Goal: Transaction & Acquisition: Purchase product/service

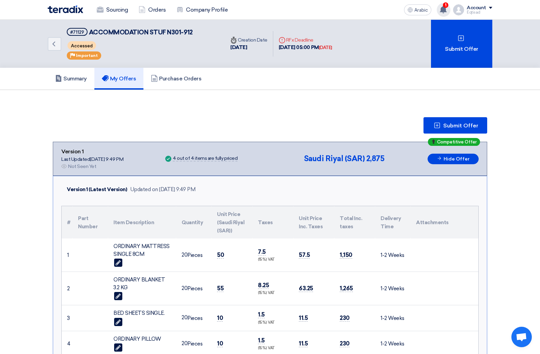
click at [445, 8] on use at bounding box center [443, 9] width 7 height 7
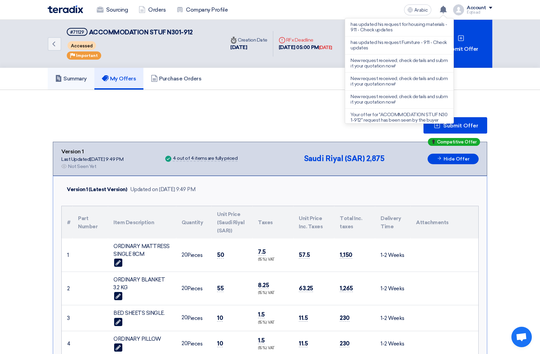
click at [78, 76] on font "Summary" at bounding box center [75, 78] width 24 height 6
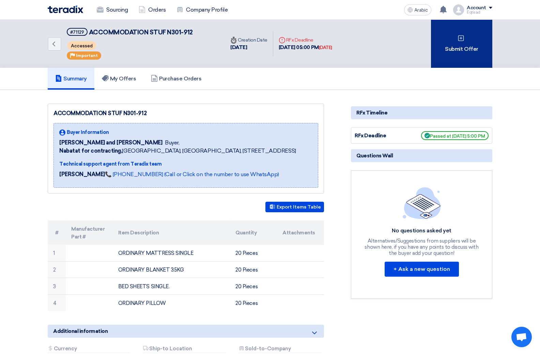
click at [451, 49] on font "Submit Offer" at bounding box center [461, 49] width 33 height 6
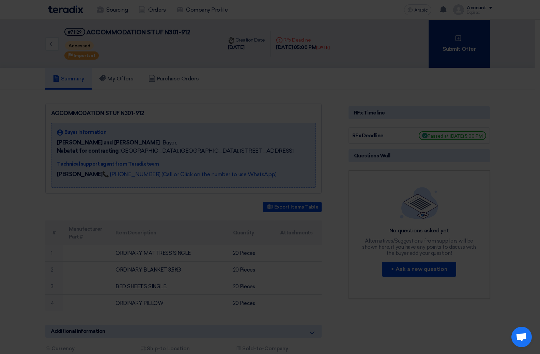
click at [450, 49] on div "Submit a new offer for this request Start a new offer submission from scratch" at bounding box center [270, 62] width 359 height 72
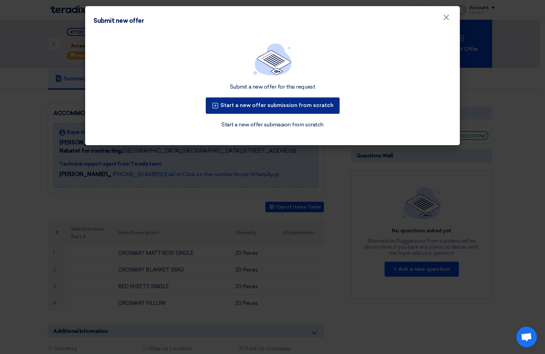
click at [299, 108] on font "Start a new offer submission from scratch" at bounding box center [277, 105] width 113 height 6
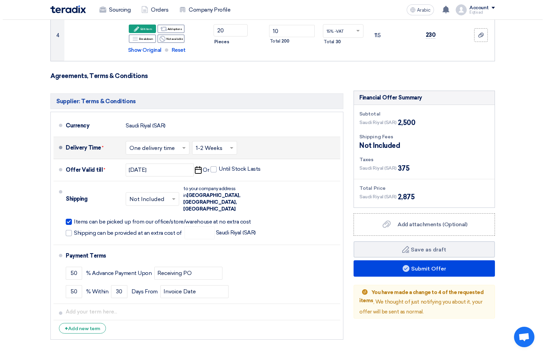
scroll to position [273, 0]
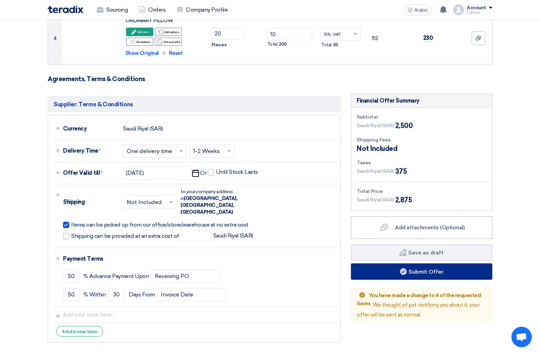
click at [430, 270] on font "Submit Offer" at bounding box center [426, 271] width 35 height 6
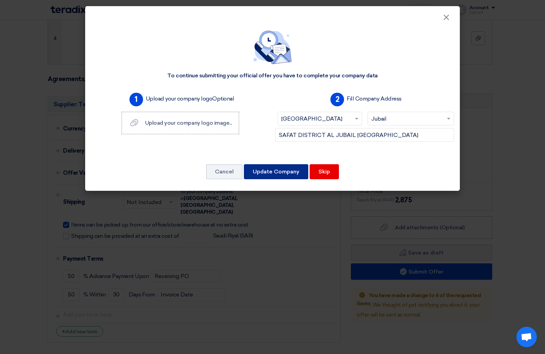
click at [284, 173] on font "Update Company" at bounding box center [276, 171] width 47 height 6
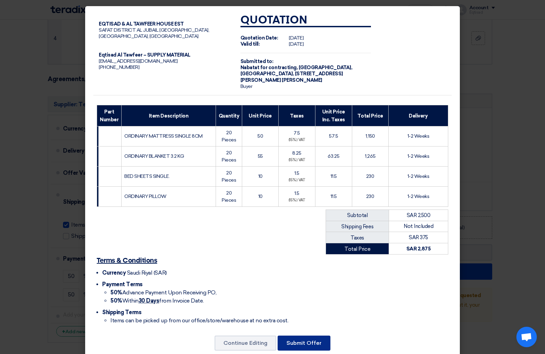
click at [299, 343] on font "Submit Offer" at bounding box center [304, 343] width 35 height 6
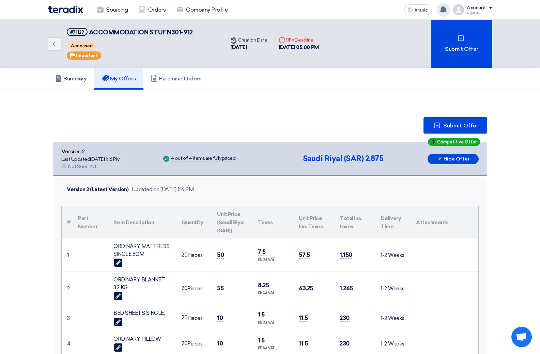
click at [445, 12] on use at bounding box center [443, 9] width 7 height 7
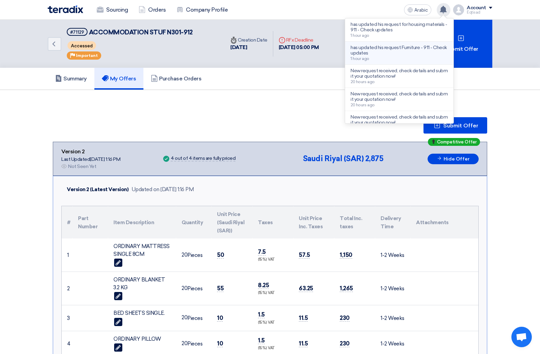
click at [379, 53] on p "has updated his request Furniture - 911 - Check updates" at bounding box center [399, 50] width 97 height 11
click at [379, 53] on div "Back #71129 ACCOMMODATION STUF N301-912 Accessed Priority Important Time Creati…" at bounding box center [270, 44] width 445 height 48
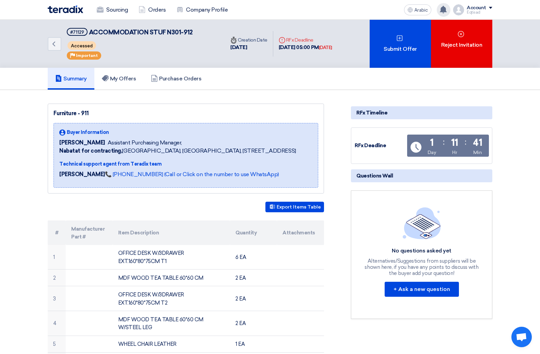
click at [445, 11] on use at bounding box center [443, 9] width 7 height 7
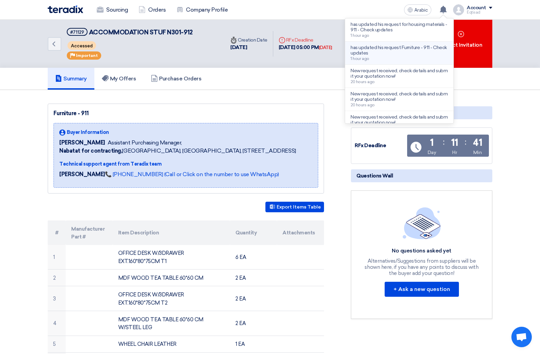
click at [378, 54] on p "has updated his request Furniture - 911 - Check updates" at bounding box center [399, 50] width 97 height 11
click at [378, 54] on div "Submit Offer" at bounding box center [400, 44] width 61 height 48
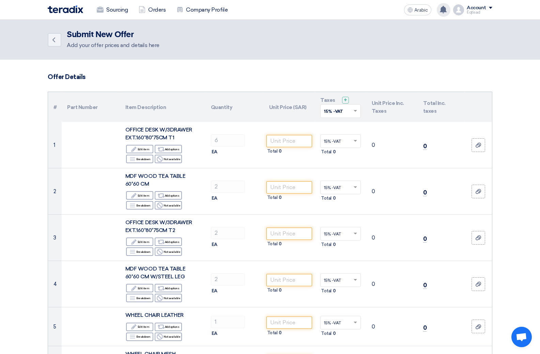
click at [446, 8] on use at bounding box center [443, 9] width 7 height 7
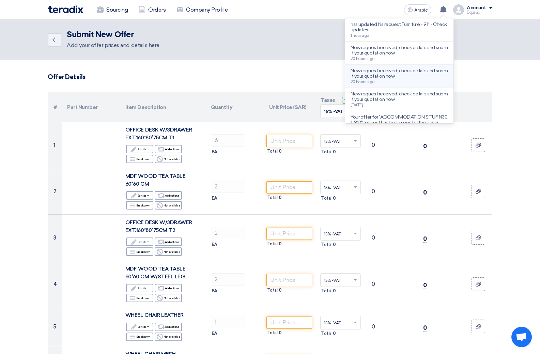
scroll to position [34, 0]
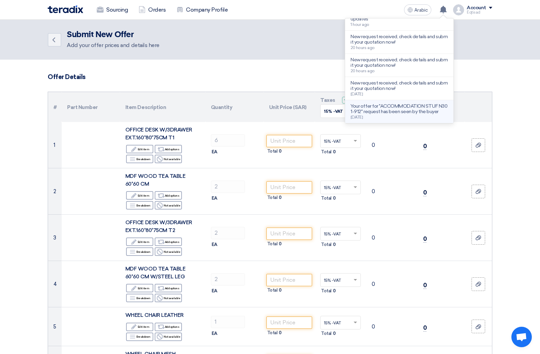
click at [391, 109] on font "Your offer for "ACCOMMODATION STUF N301-912" request has been seen by the buyer" at bounding box center [399, 108] width 97 height 11
click at [391, 109] on th "Unit Price Inc. Taxes" at bounding box center [391, 107] width 51 height 30
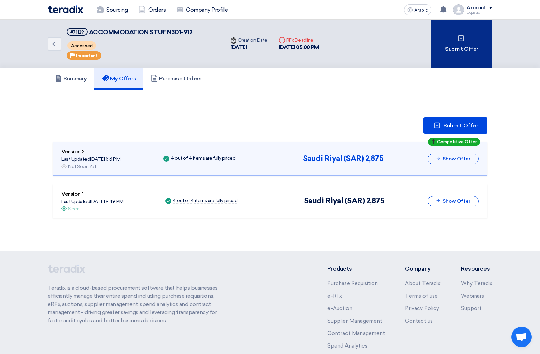
click at [469, 57] on div "Submit Offer" at bounding box center [461, 44] width 61 height 48
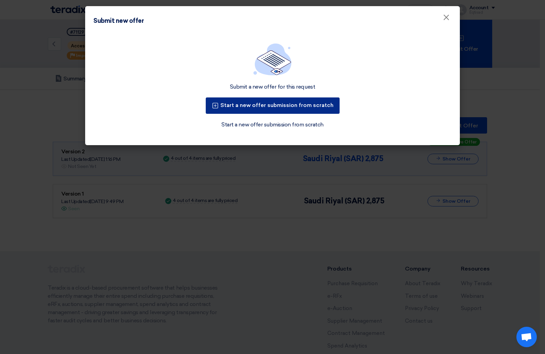
click at [311, 108] on button "Start a new offer submission from scratch" at bounding box center [273, 105] width 134 height 16
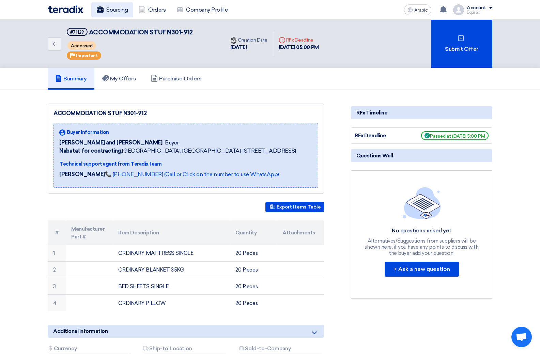
click at [112, 11] on font "Sourcing" at bounding box center [116, 9] width 21 height 6
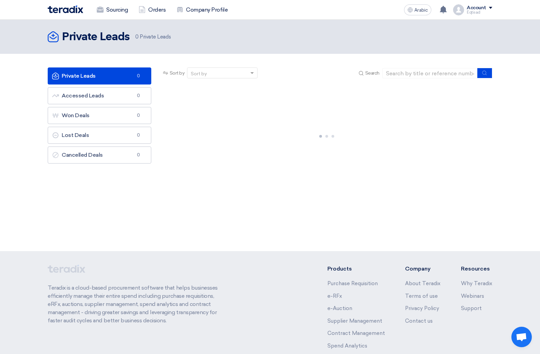
click at [96, 74] on link "Private Leads Private Leads 0" at bounding box center [100, 75] width 104 height 17
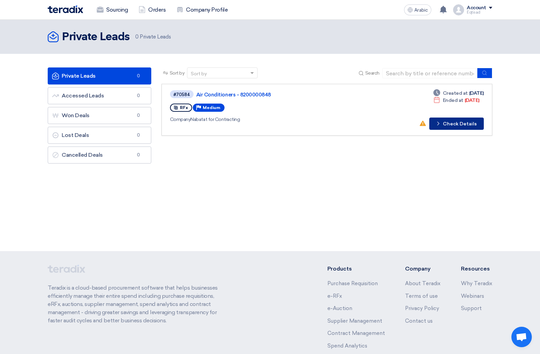
click at [449, 125] on font "Check Details" at bounding box center [460, 124] width 34 height 6
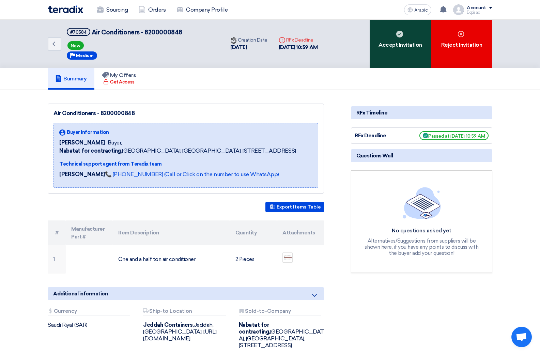
click at [397, 58] on div "Accept Invitation" at bounding box center [400, 44] width 61 height 48
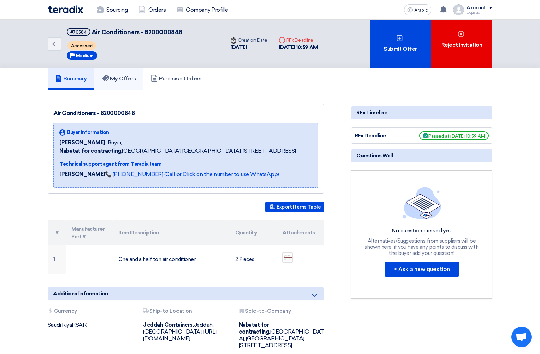
click at [127, 76] on font "My Offers" at bounding box center [123, 78] width 26 height 6
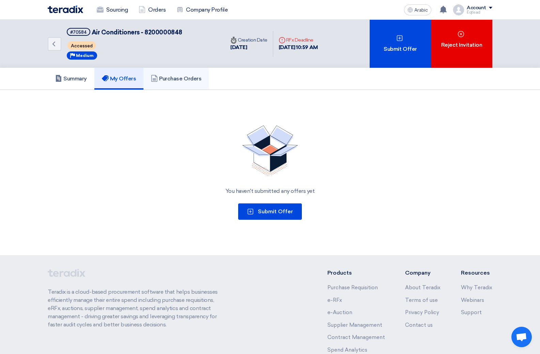
click at [171, 78] on font "Purchase Orders" at bounding box center [180, 78] width 42 height 6
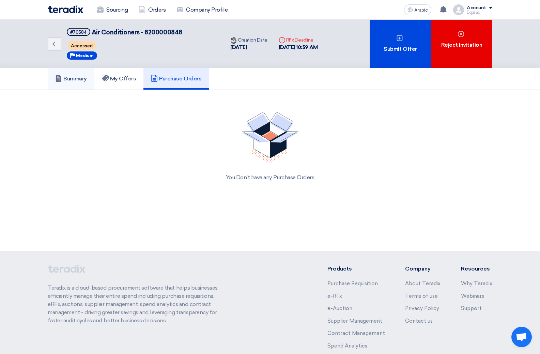
click at [65, 80] on font "Summary" at bounding box center [75, 78] width 24 height 6
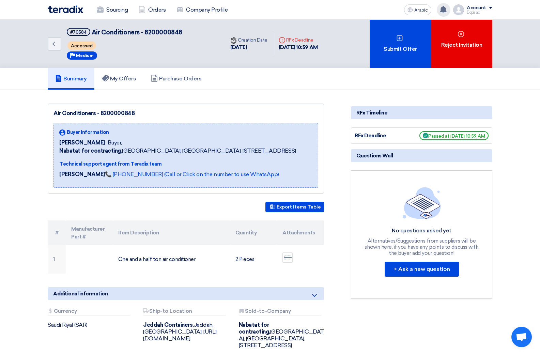
click at [444, 11] on use at bounding box center [443, 9] width 7 height 7
click at [446, 16] on div "has updated his request for housing materials - 911 - Check updates 1 hour ago …" at bounding box center [444, 10] width 14 height 14
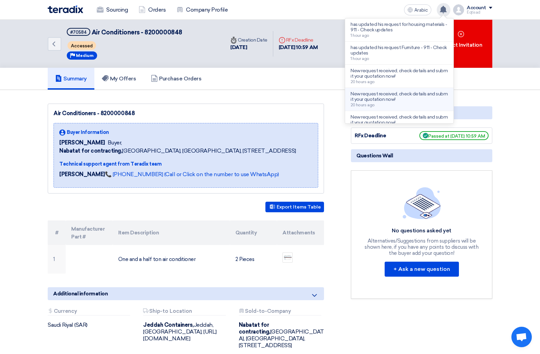
click at [367, 98] on font "New request received, check details and submit your quotation now!" at bounding box center [399, 96] width 97 height 11
click at [367, 98] on section "Air Conditioners - 8200000848 Buyer Information [PERSON_NAME] Buyer, Nabatat fo…" at bounding box center [270, 244] width 540 height 308
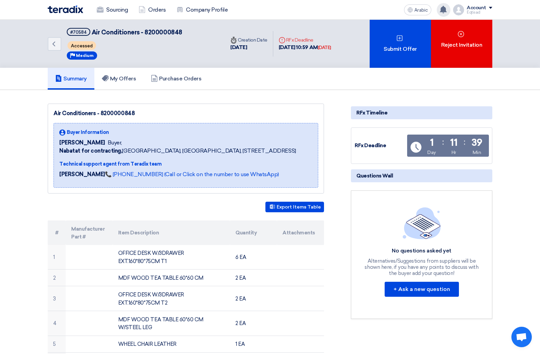
click at [439, 7] on div "has updated his request Housing materials - 911 - Check updates has updated his…" at bounding box center [444, 10] width 14 height 14
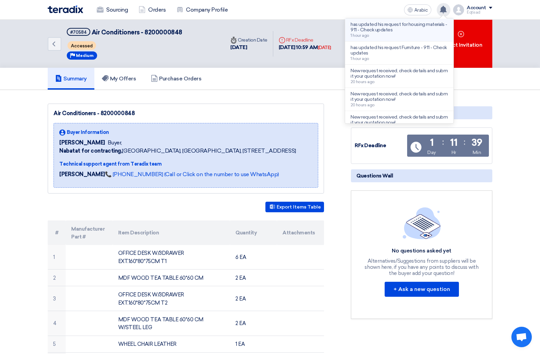
click at [384, 32] on font "has updated his request for housing materials - 911 - Check updates" at bounding box center [399, 26] width 96 height 11
click at [384, 32] on div "Submit Offer" at bounding box center [400, 44] width 61 height 48
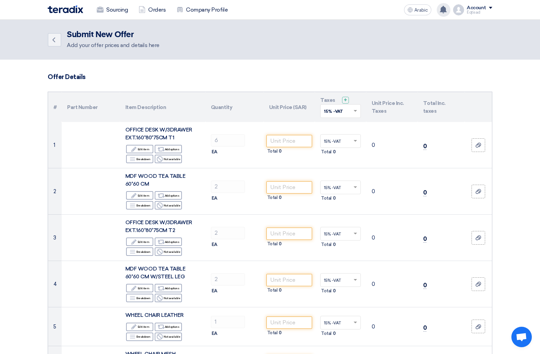
click at [446, 12] on use at bounding box center [443, 9] width 7 height 7
click at [444, 7] on use at bounding box center [443, 9] width 7 height 7
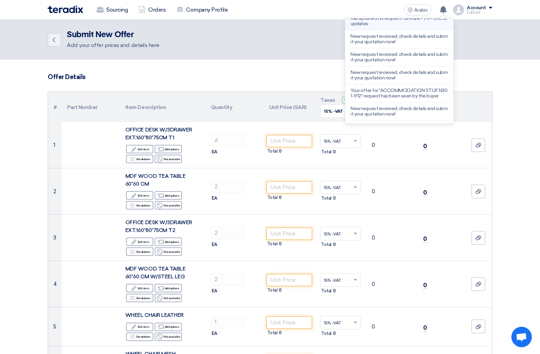
scroll to position [34, 0]
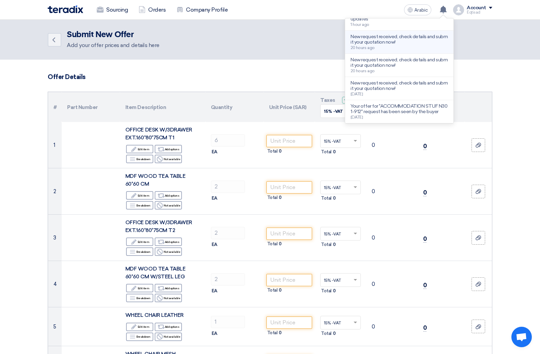
click at [381, 41] on font "New request received, check details and submit your quotation now!" at bounding box center [399, 39] width 97 height 11
click at [381, 41] on div "Back Submit New Offer Add your offer prices and details here" at bounding box center [270, 39] width 445 height 19
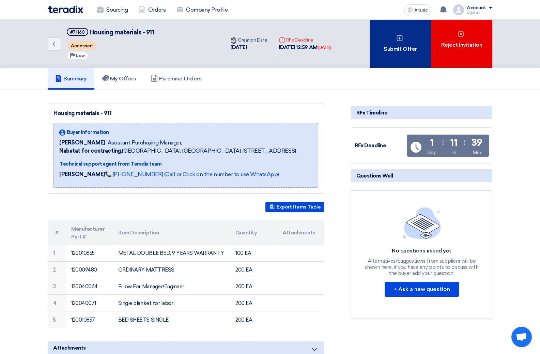
click at [404, 46] on font "Submit Offer" at bounding box center [400, 49] width 33 height 6
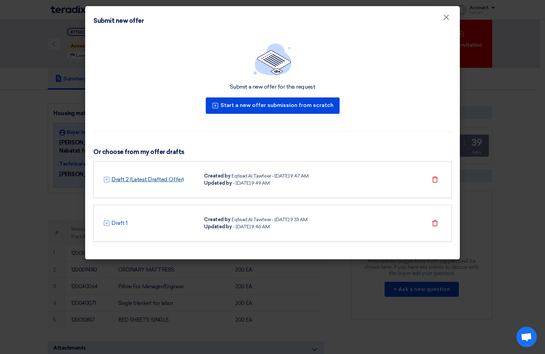
click at [155, 182] on font "Draft 2 (Latest Drafted Offer)" at bounding box center [147, 179] width 73 height 6
click at [155, 182] on div "Draft 2 (Latest Drafted Offer) Created by Eqtisad Al Tawfeer - [DATE] 9:47 AM U…" at bounding box center [272, 179] width 339 height 14
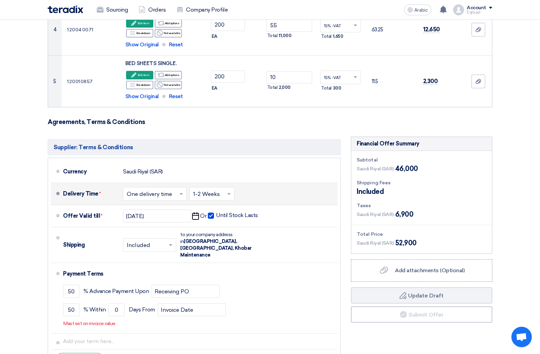
scroll to position [273, 0]
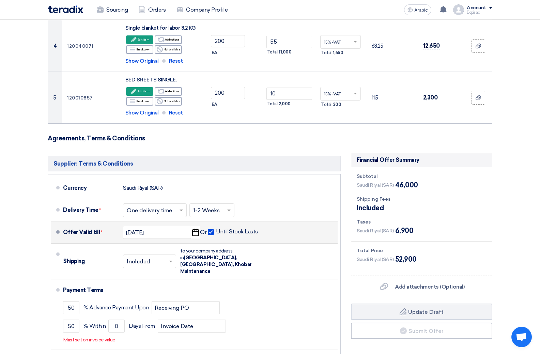
click at [211, 231] on span at bounding box center [211, 232] width 6 height 6
click at [216, 231] on input "Until Stock Lasts" at bounding box center [237, 234] width 43 height 13
click at [211, 231] on span at bounding box center [211, 232] width 6 height 6
click at [216, 231] on input "Until Stock Lasts" at bounding box center [237, 234] width 43 height 13
click at [211, 234] on span at bounding box center [211, 232] width 6 height 6
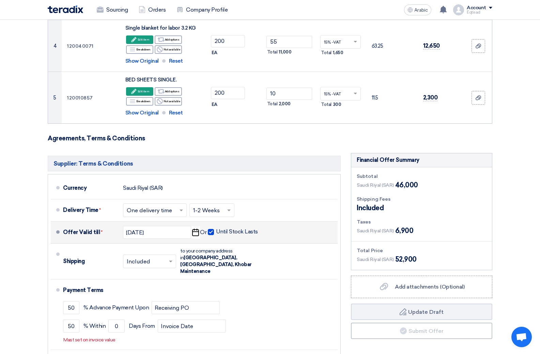
click at [216, 234] on input "Until Stock Lasts" at bounding box center [237, 234] width 43 height 13
checkbox input "false"
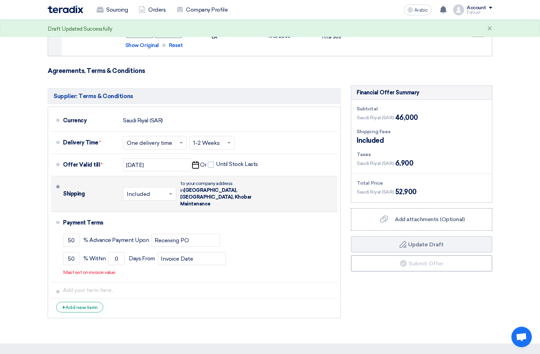
scroll to position [341, 0]
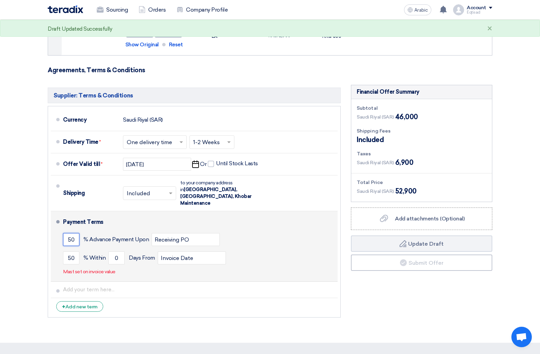
click at [75, 233] on input "50" at bounding box center [71, 239] width 16 height 13
drag, startPoint x: 75, startPoint y: 232, endPoint x: 77, endPoint y: 241, distance: 8.8
click at [75, 233] on input "50" at bounding box center [71, 239] width 16 height 13
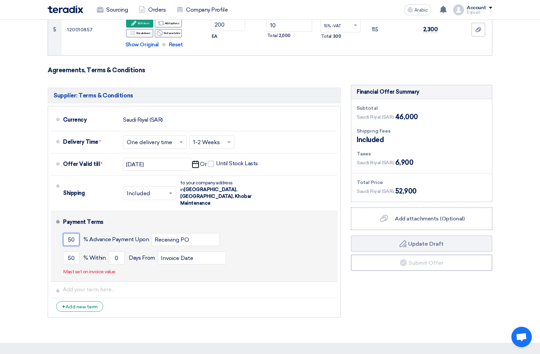
click at [71, 233] on input "50" at bounding box center [71, 239] width 16 height 13
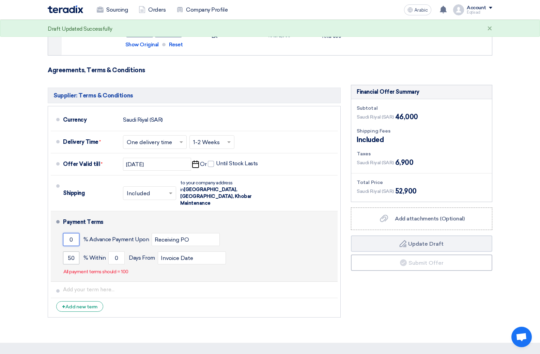
type input "0"
click at [79, 252] on div "50 % [DATE] From Invoice Date" at bounding box center [199, 258] width 272 height 18
type input "5"
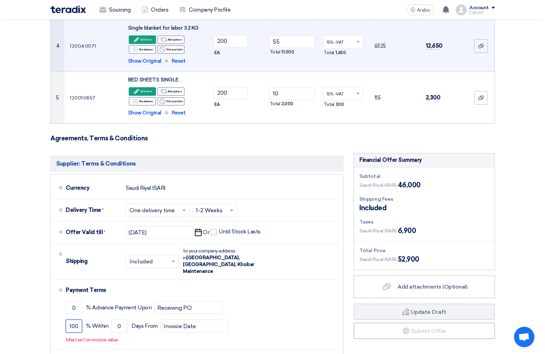
scroll to position [307, 0]
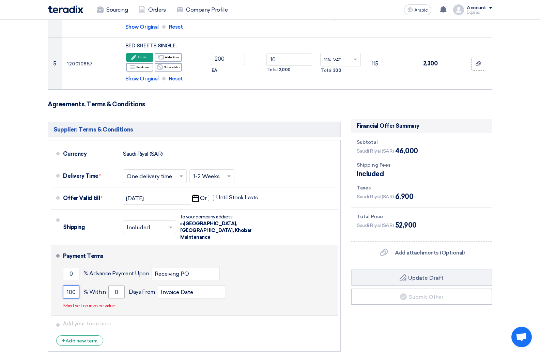
type input "100"
click at [122, 286] on input "0" at bounding box center [116, 292] width 16 height 13
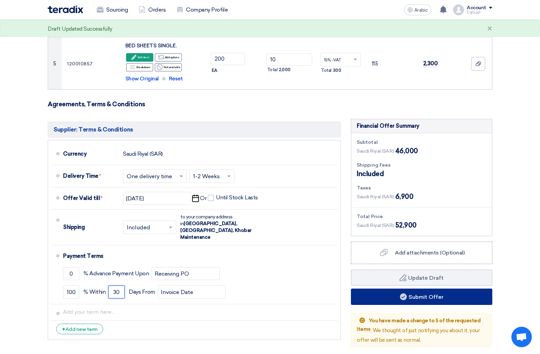
type input "30"
click at [420, 296] on font "Submit Offer" at bounding box center [426, 297] width 35 height 6
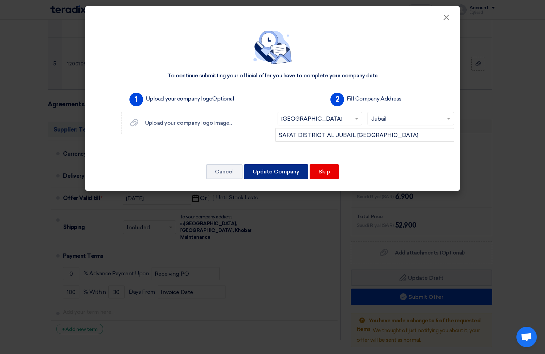
click at [296, 172] on font "Update Company" at bounding box center [276, 171] width 47 height 6
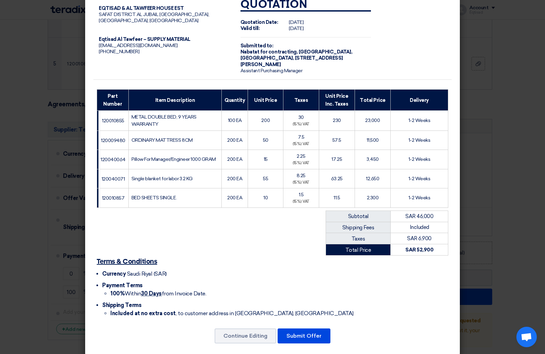
scroll to position [23, 0]
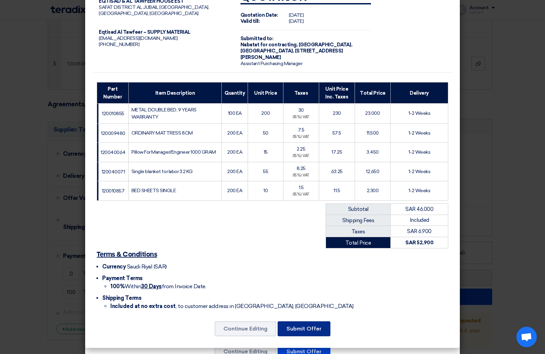
click at [306, 327] on font "Submit Offer" at bounding box center [304, 329] width 35 height 6
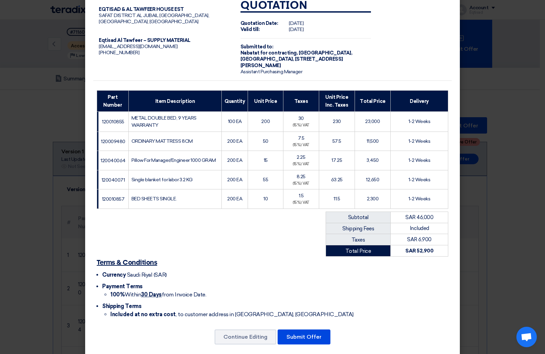
scroll to position [23, 0]
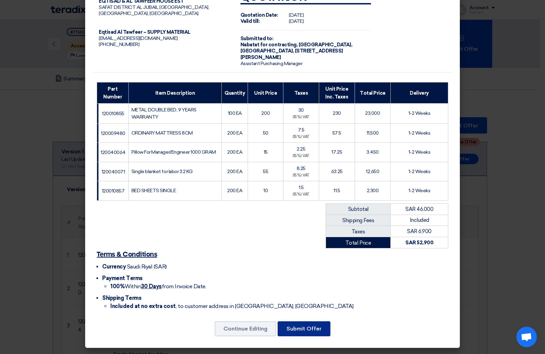
click at [302, 327] on font "Submit Offer" at bounding box center [304, 329] width 35 height 6
click at [314, 329] on font "Submit Offer" at bounding box center [304, 329] width 35 height 6
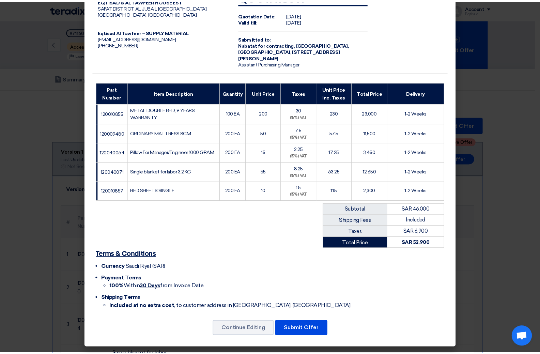
scroll to position [11, 0]
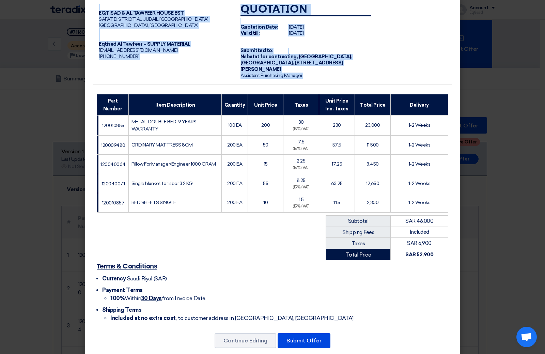
drag, startPoint x: 534, startPoint y: 76, endPoint x: 533, endPoint y: 64, distance: 11.3
click at [533, 64] on modal-container "EQTISAD & AL TAWFEER HOUSE EST SAFAT DISTRICT AL [GEOGRAPHIC_DATA], [GEOGRAPHIC…" at bounding box center [272, 177] width 545 height 354
